Goal: Task Accomplishment & Management: Manage account settings

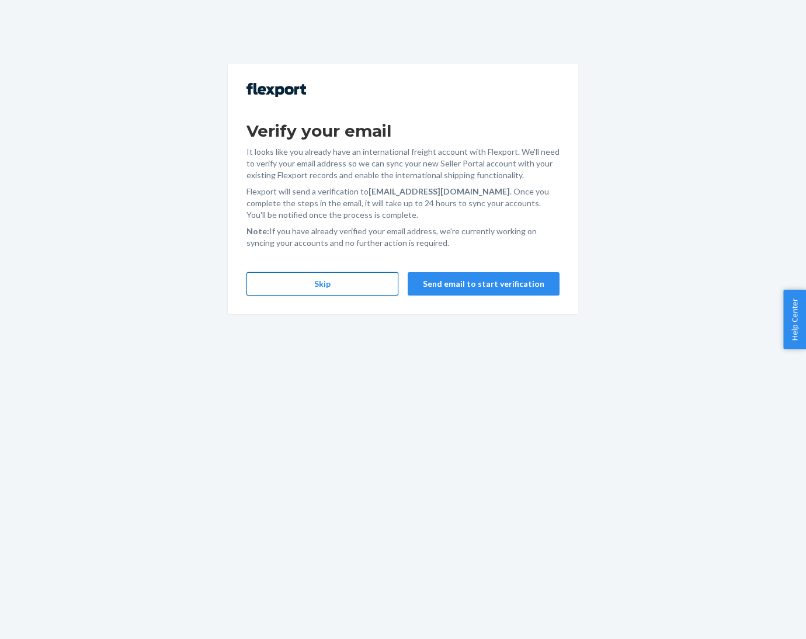
click at [342, 277] on button "Skip" at bounding box center [322, 283] width 152 height 23
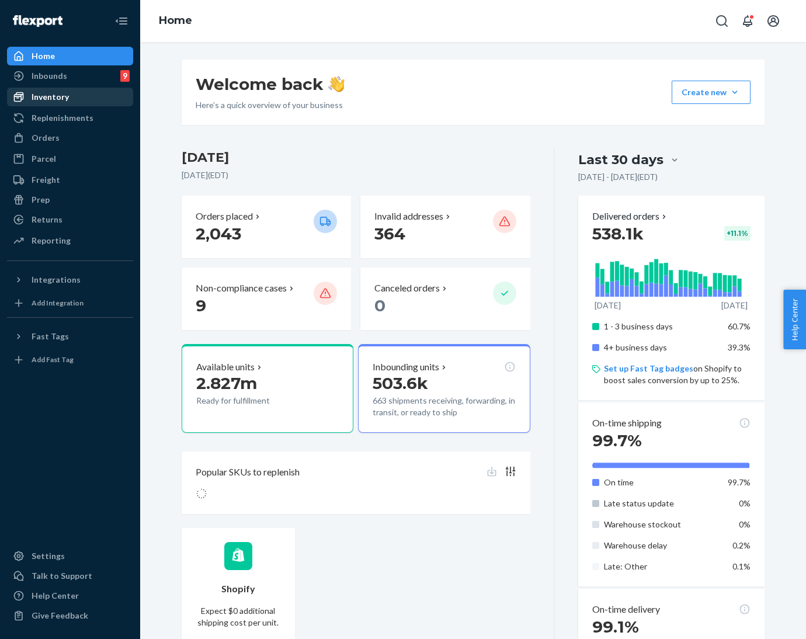
click at [38, 95] on div "Inventory" at bounding box center [50, 97] width 37 height 12
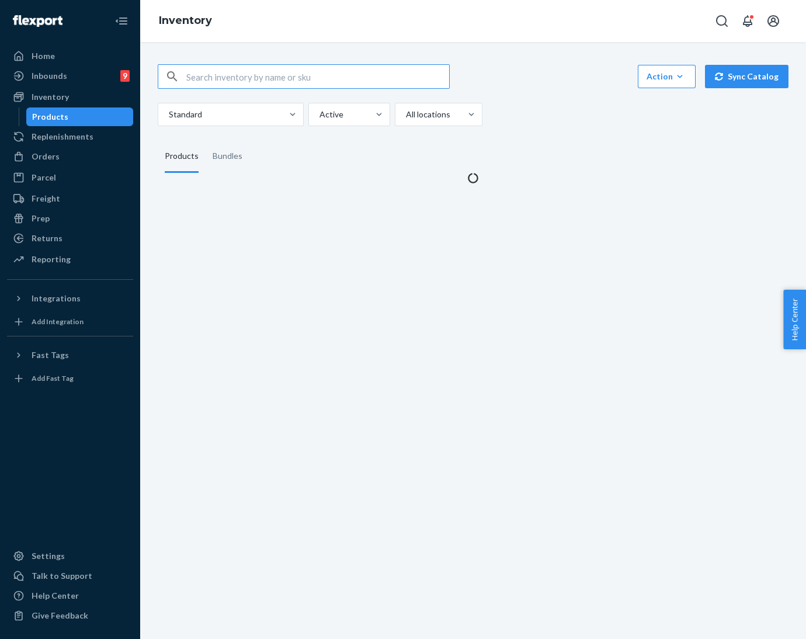
click at [267, 78] on input "text" at bounding box center [317, 76] width 263 height 23
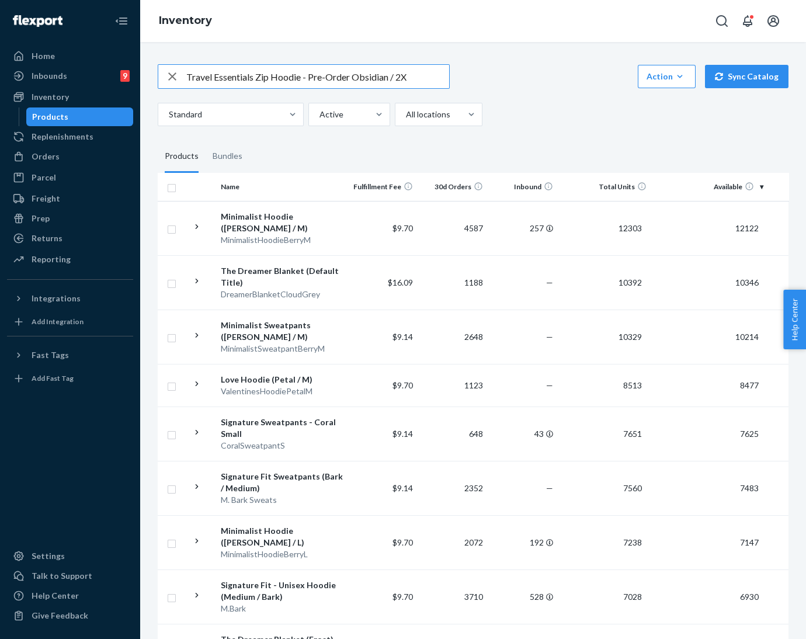
drag, startPoint x: 352, startPoint y: 80, endPoint x: 304, endPoint y: 84, distance: 48.6
click at [304, 84] on input "Travel Essentials Zip Hoodie - Pre-Order Obsidian / 2X" at bounding box center [317, 76] width 263 height 23
type input "Travel Essentials Zip Hoodie Obsidian / 2X"
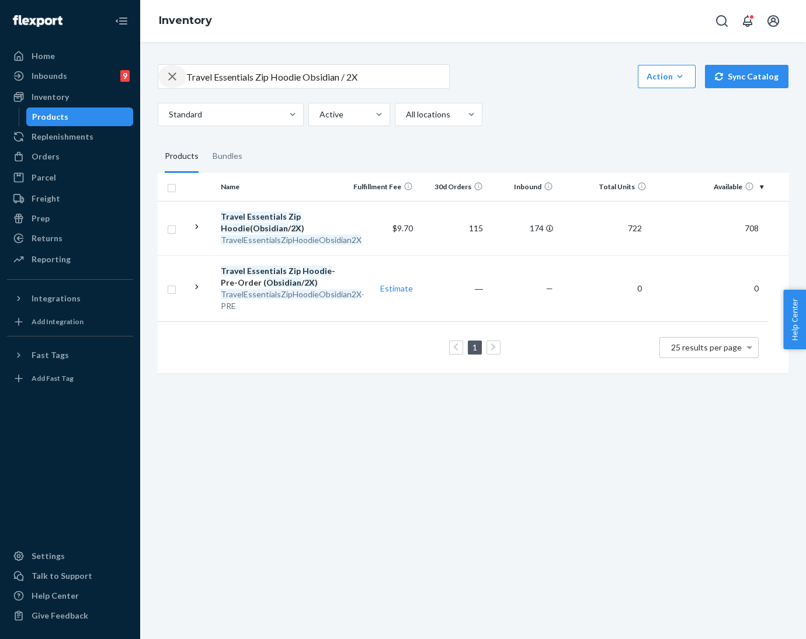
click at [172, 78] on icon "button" at bounding box center [172, 76] width 14 height 23
click at [190, 75] on input "text" at bounding box center [317, 76] width 263 height 23
paste input "Signature Hoodie Astro / S"
type input "Signature Hoodie Astro / S"
